Goal: Transaction & Acquisition: Purchase product/service

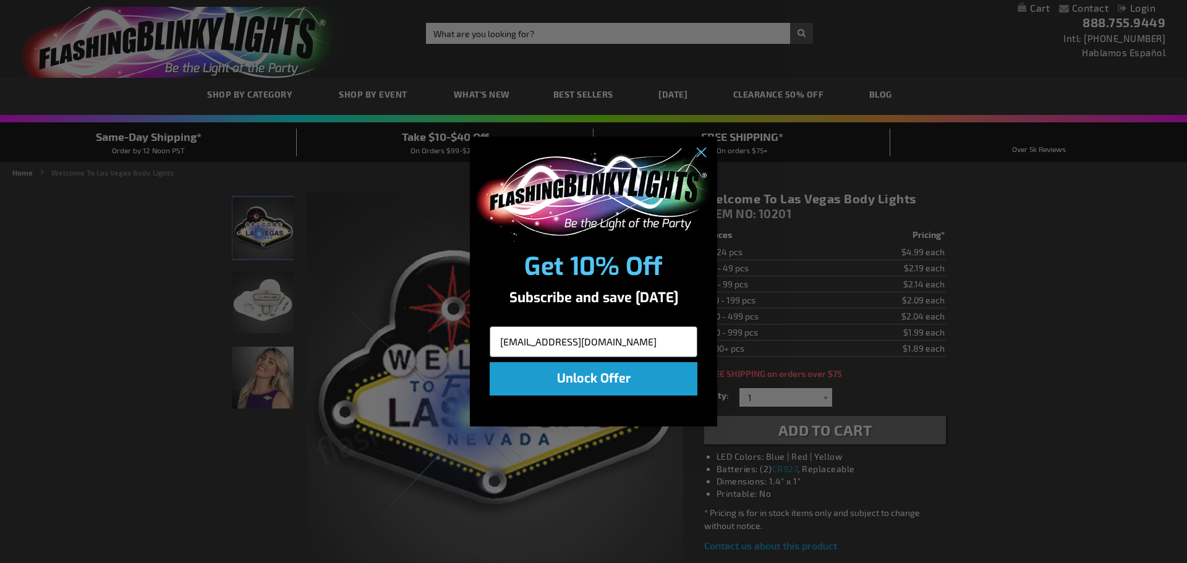
type input "[EMAIL_ADDRESS][DOMAIN_NAME]"
click at [601, 374] on button "Unlock Offer" at bounding box center [594, 378] width 208 height 33
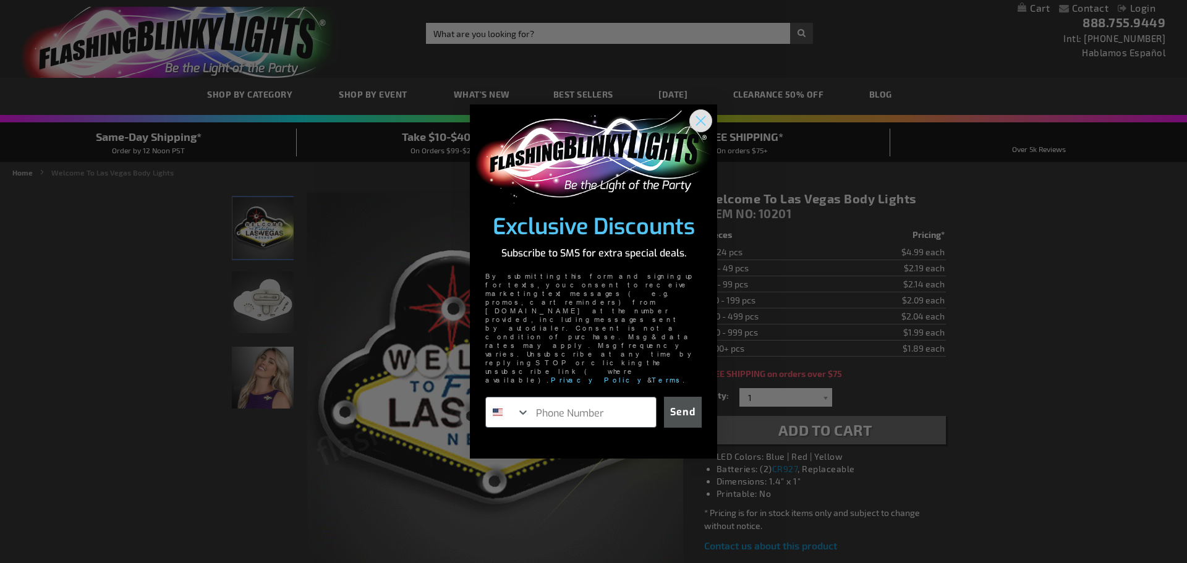
click at [704, 125] on icon "Close dialog" at bounding box center [701, 120] width 9 height 9
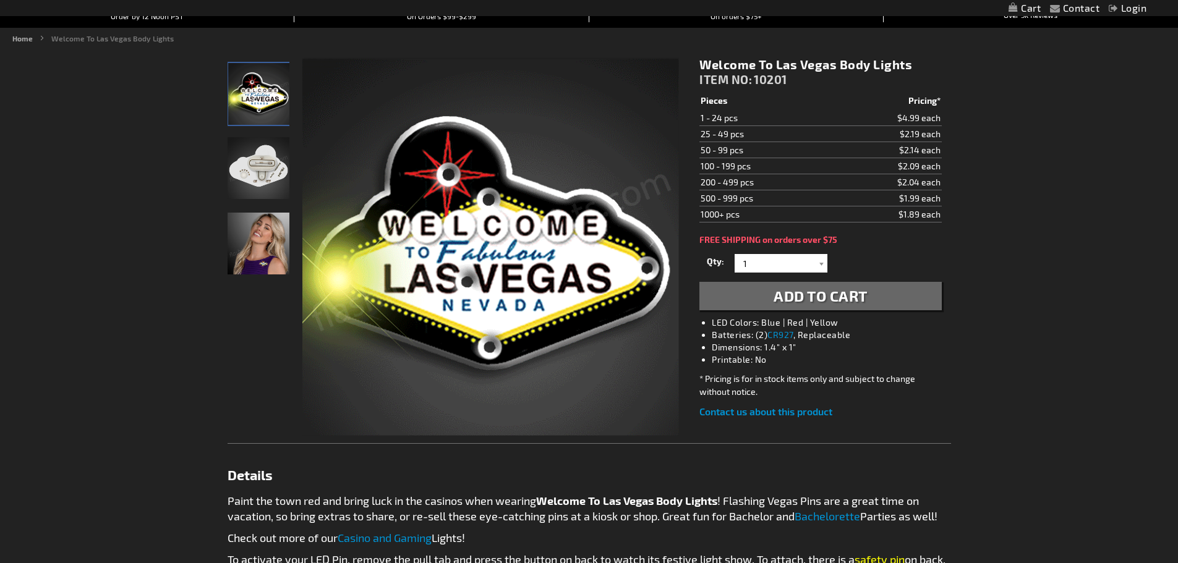
scroll to position [120, 0]
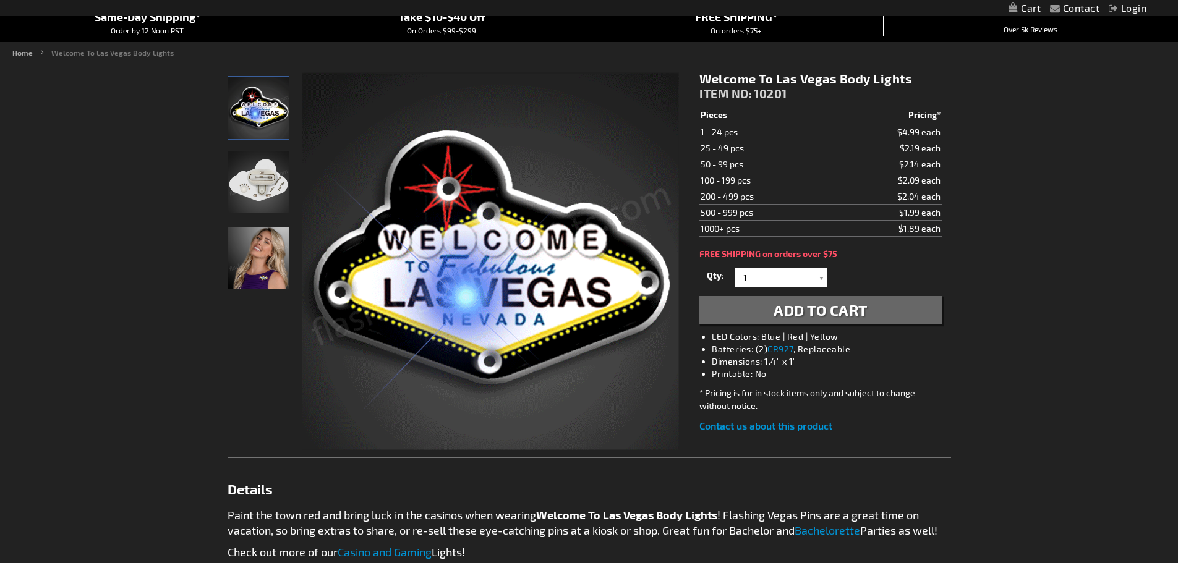
click at [790, 301] on button "Add to Cart" at bounding box center [820, 310] width 242 height 28
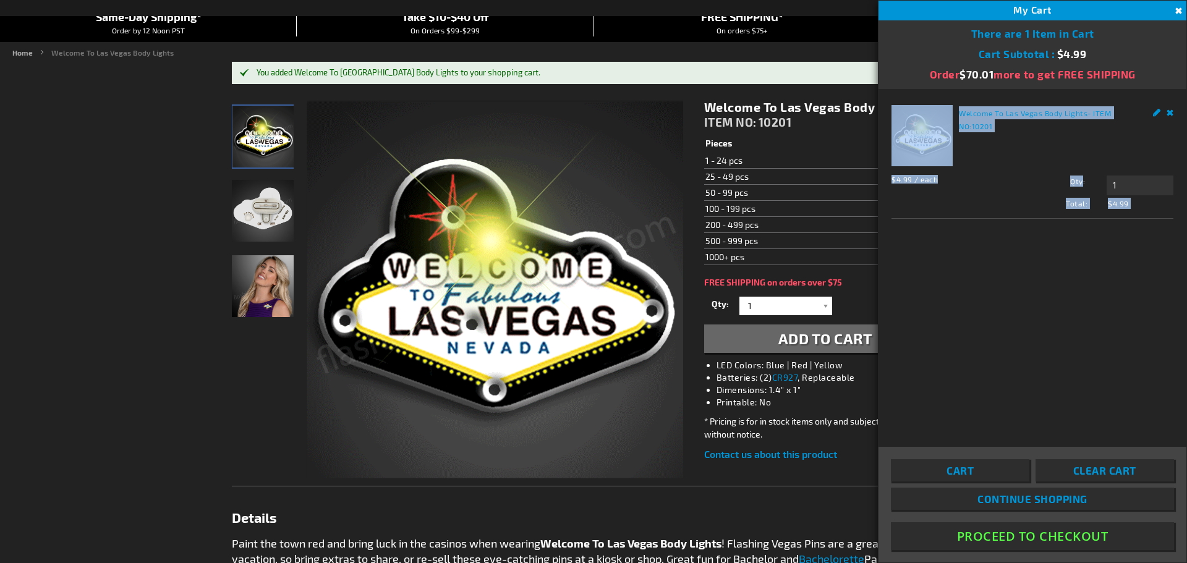
drag, startPoint x: 1187, startPoint y: 106, endPoint x: 1184, endPoint y: 163, distance: 57.6
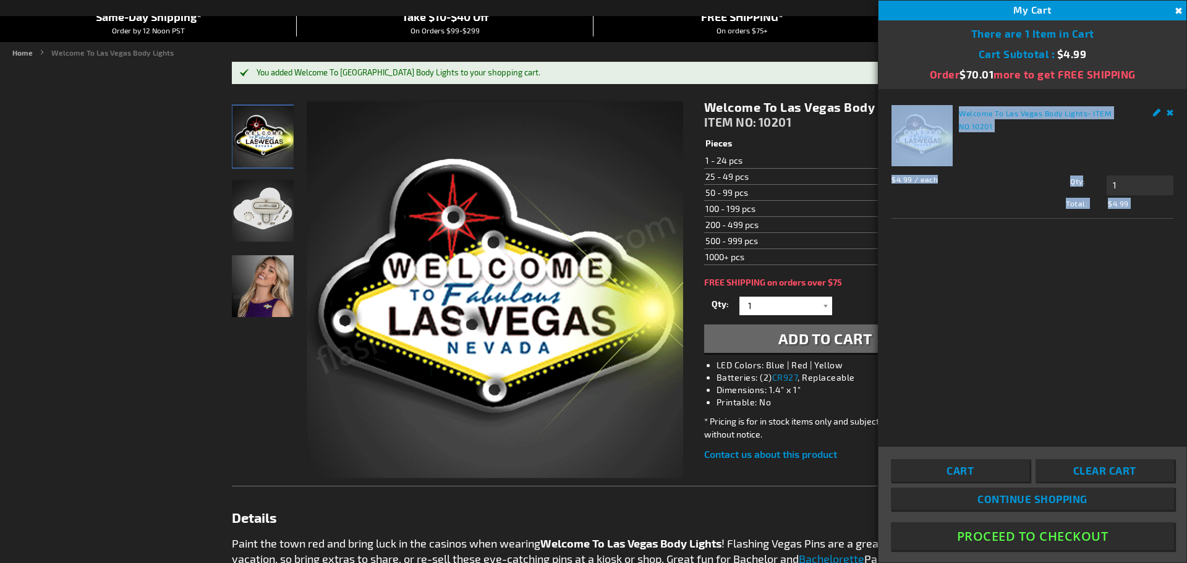
click at [1178, 163] on div "Contact Compare Products Checkout Login Skip to Content My Cart 1 1 items My Ca…" at bounding box center [593, 569] width 1187 height 1379
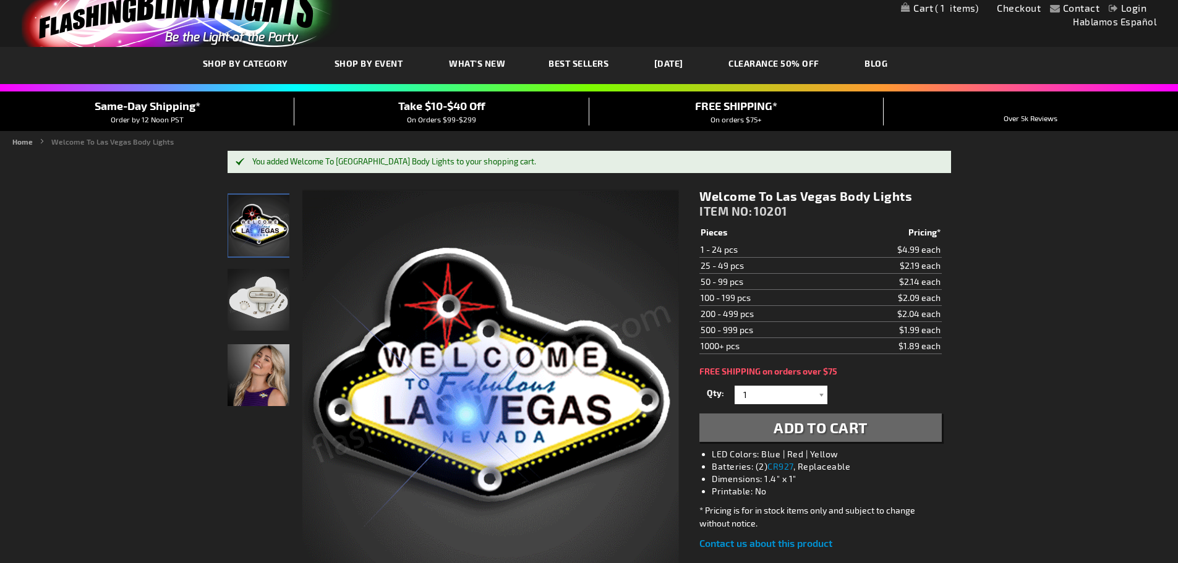
scroll to position [2, 0]
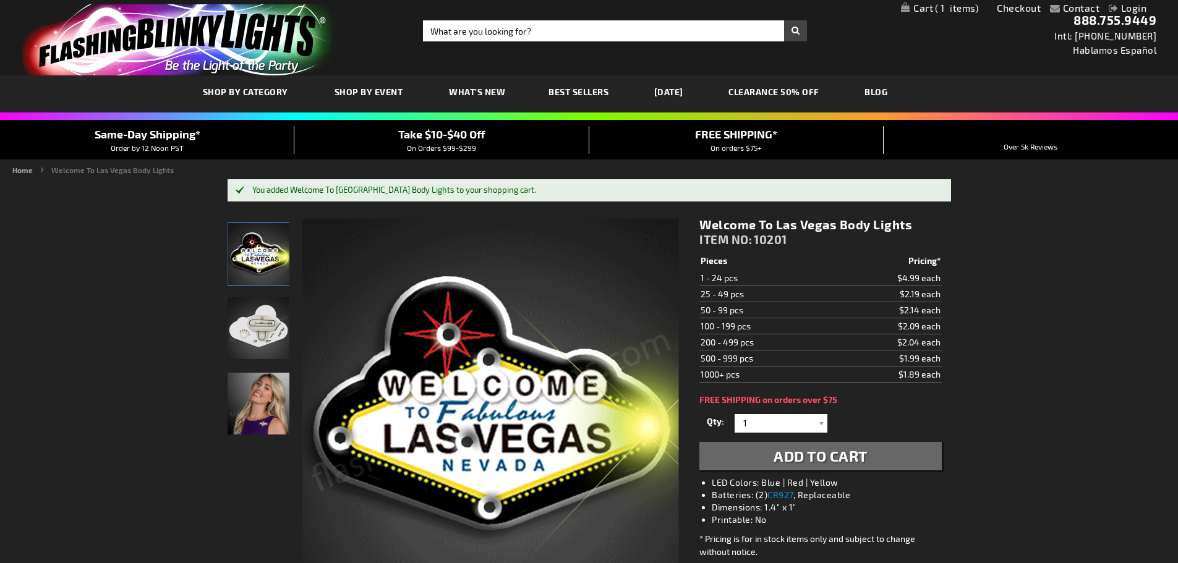
click at [1003, 8] on link "Checkout" at bounding box center [1019, 8] width 44 height 12
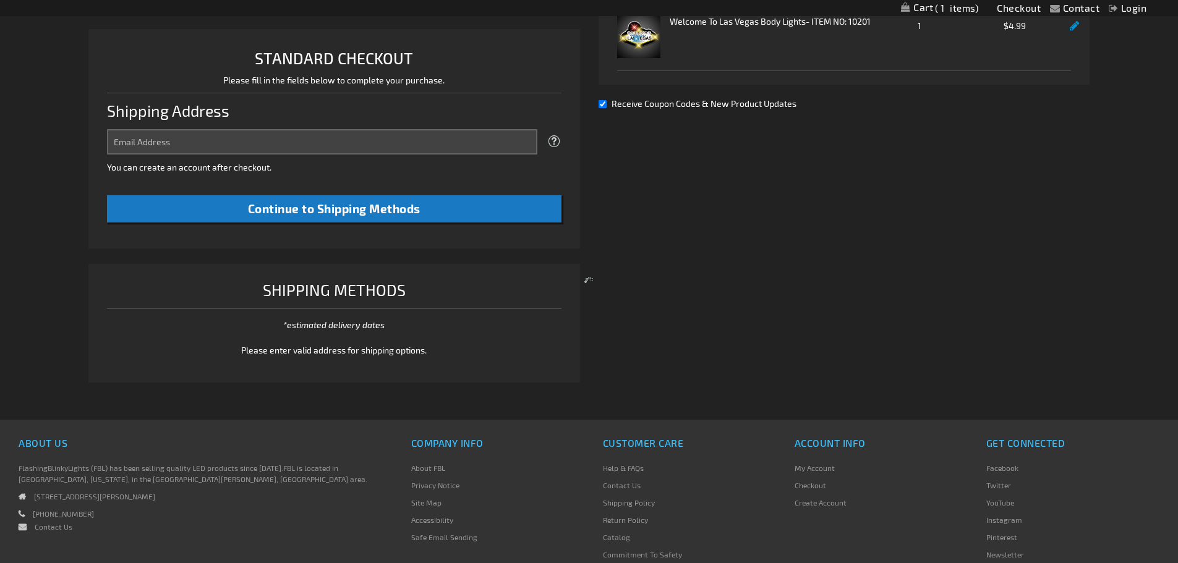
scroll to position [137, 0]
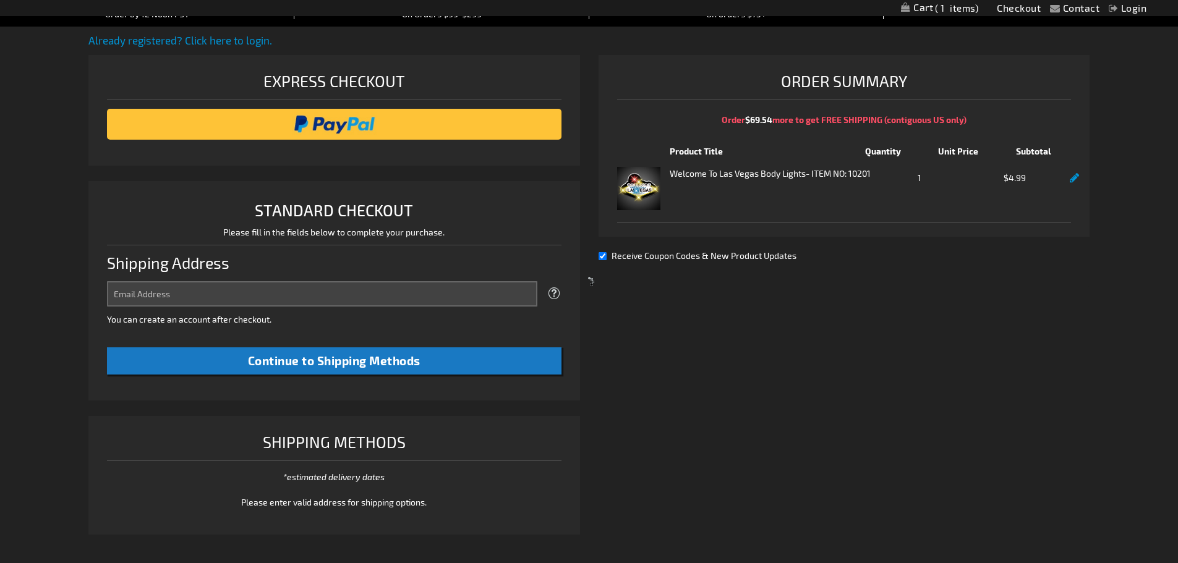
select select "US"
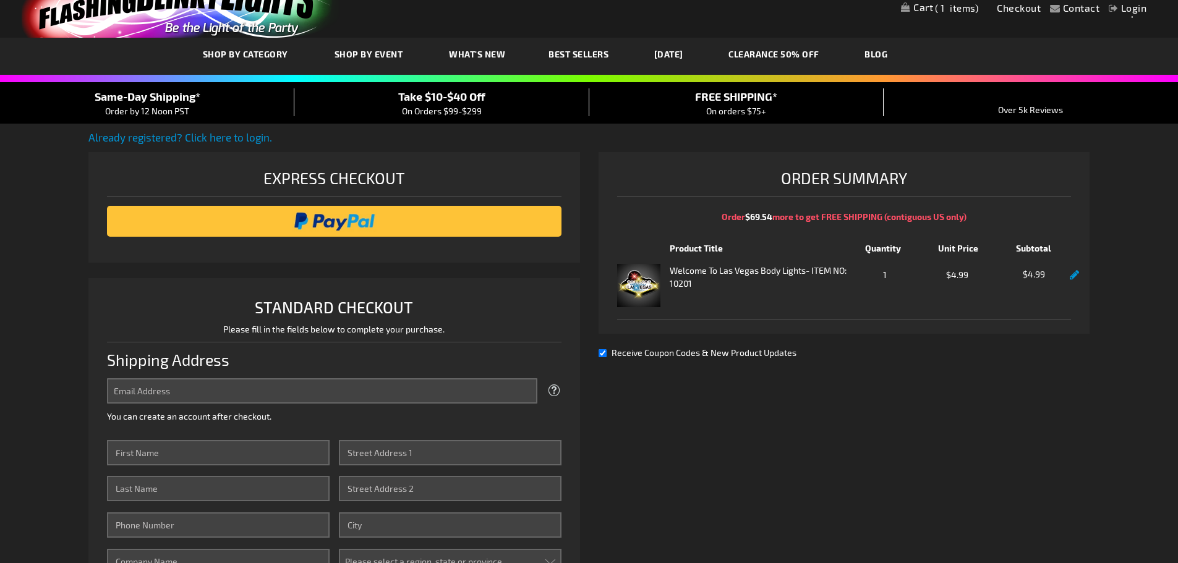
scroll to position [0, 0]
